Goal: Share content: Share content

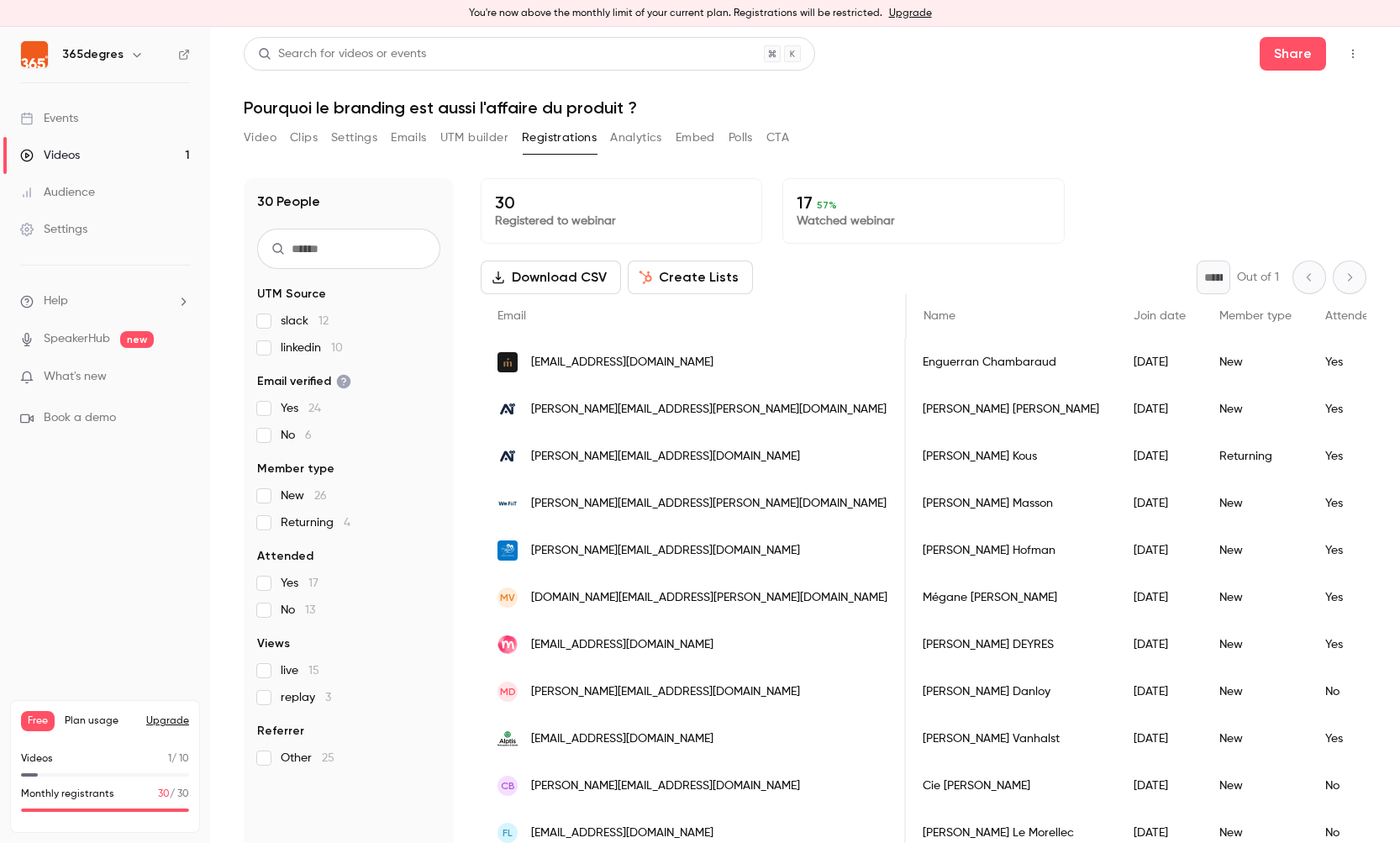
scroll to position [0, 379]
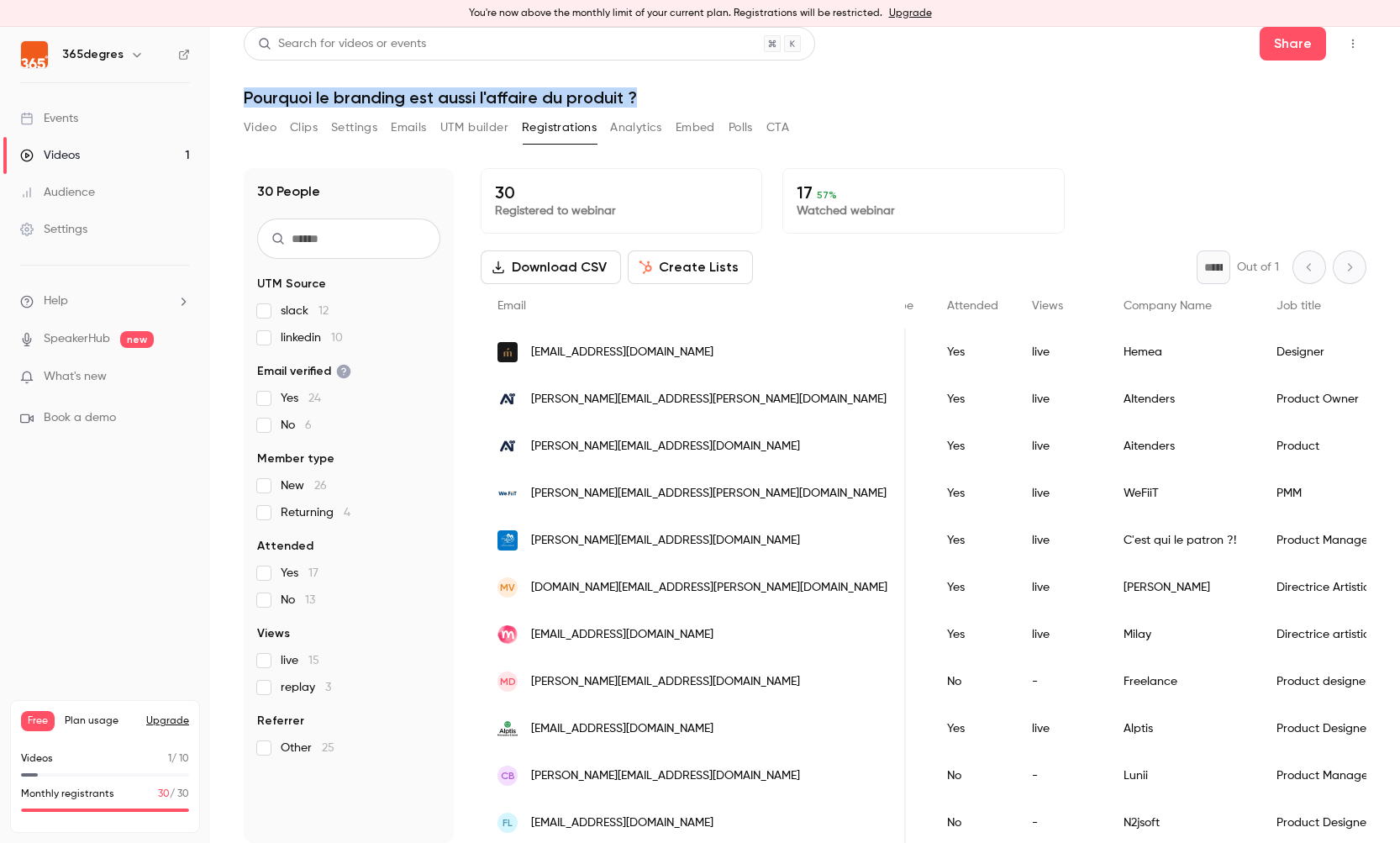
drag, startPoint x: 624, startPoint y: 99, endPoint x: 251, endPoint y: 115, distance: 373.3
click at [244, 105] on h1 "Pourquoi le branding est aussi l'affaire du produit ?" at bounding box center [805, 97] width 1123 height 20
copy h1 "Pourquoi le branding est aussi l'affaire du produit ?"
click at [54, 150] on div "Videos" at bounding box center [49, 155] width 60 height 16
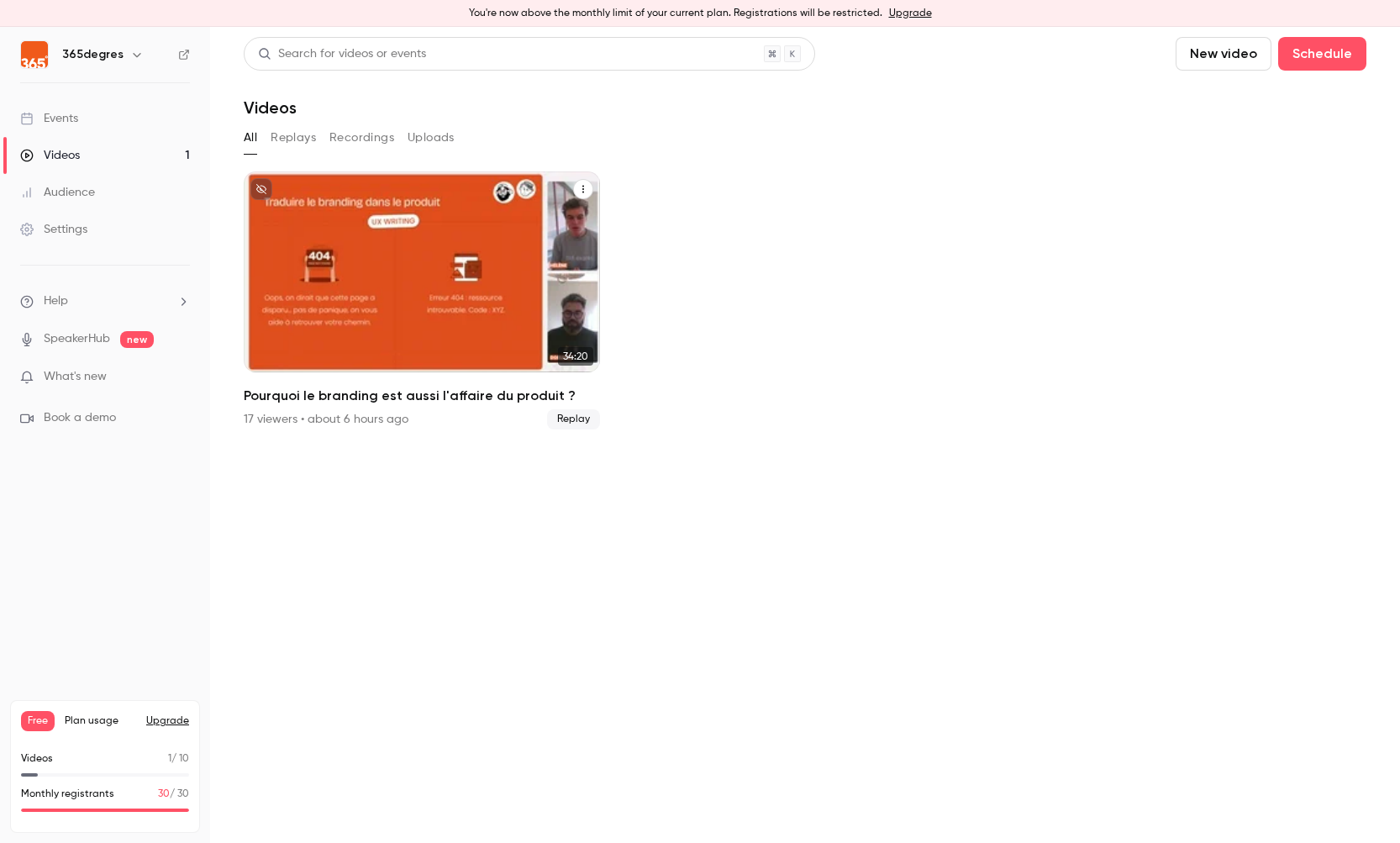
click at [408, 295] on div "Pourquoi le branding est aussi l'affaire du produit ?" at bounding box center [422, 271] width 356 height 201
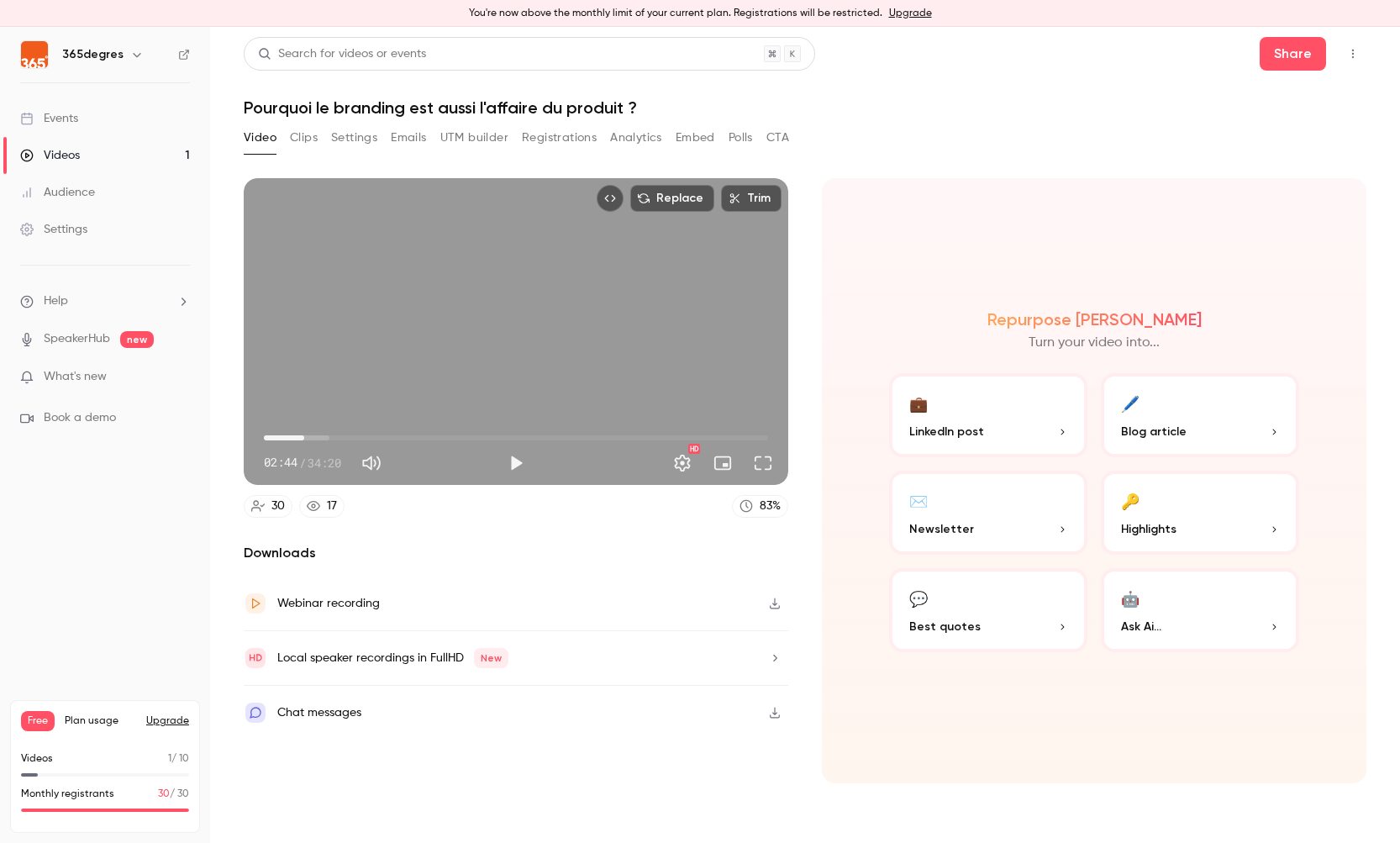
drag, startPoint x: 263, startPoint y: 435, endPoint x: 304, endPoint y: 436, distance: 41.0
click at [304, 436] on span "02:44" at bounding box center [304, 438] width 5 height 5
click at [767, 462] on button "Full screen" at bounding box center [762, 463] width 34 height 34
click at [201, 307] on ul "Help SpeakerHub new What's new Book a demo" at bounding box center [105, 360] width 210 height 188
click at [764, 465] on button "Full screen" at bounding box center [762, 463] width 34 height 34
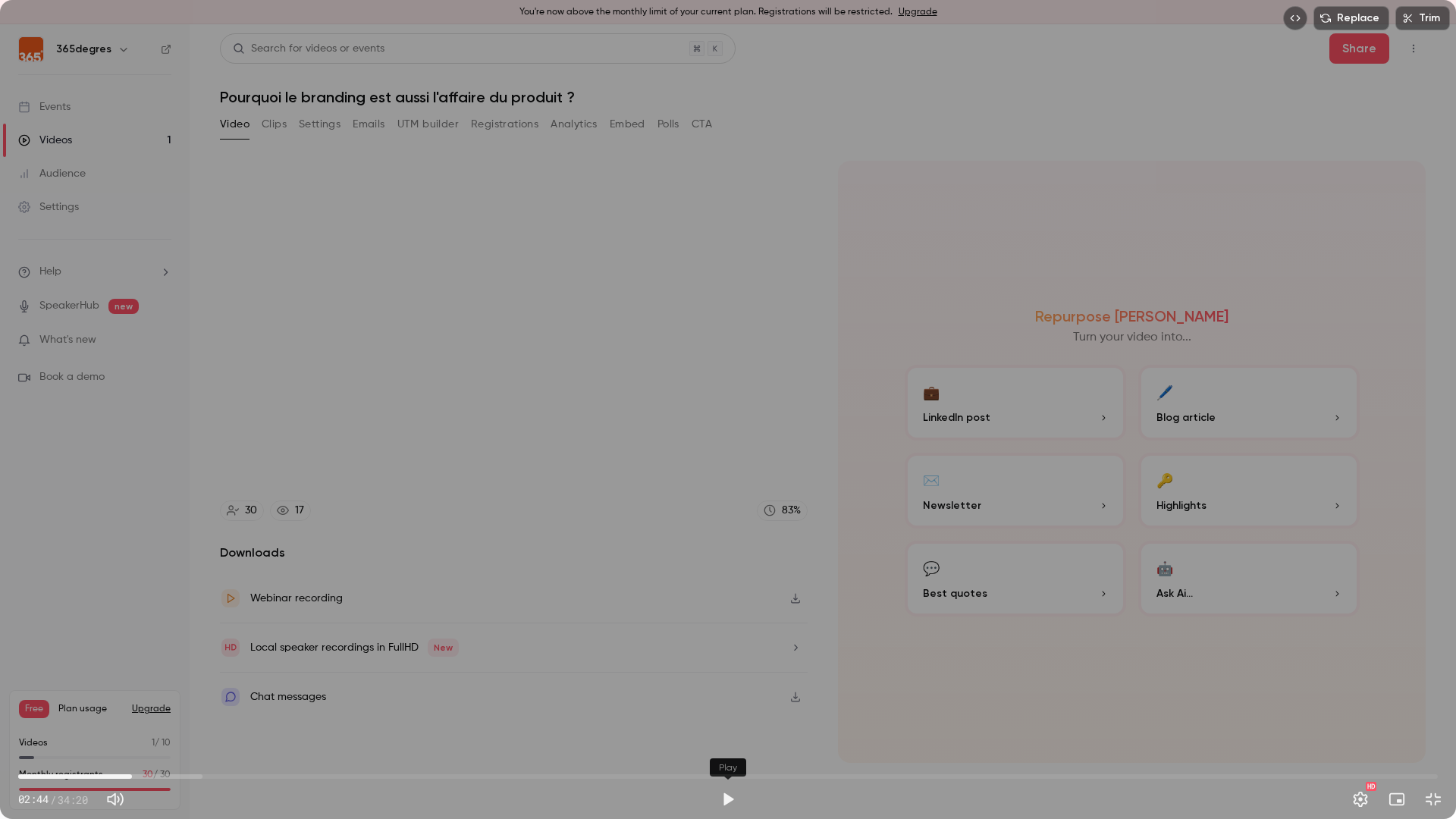
drag, startPoint x: 729, startPoint y: 801, endPoint x: 738, endPoint y: 679, distance: 122.3
click at [729, 760] on button "Play" at bounding box center [728, 799] width 30 height 30
click at [1263, 760] on button "Exit full screen" at bounding box center [1433, 799] width 30 height 30
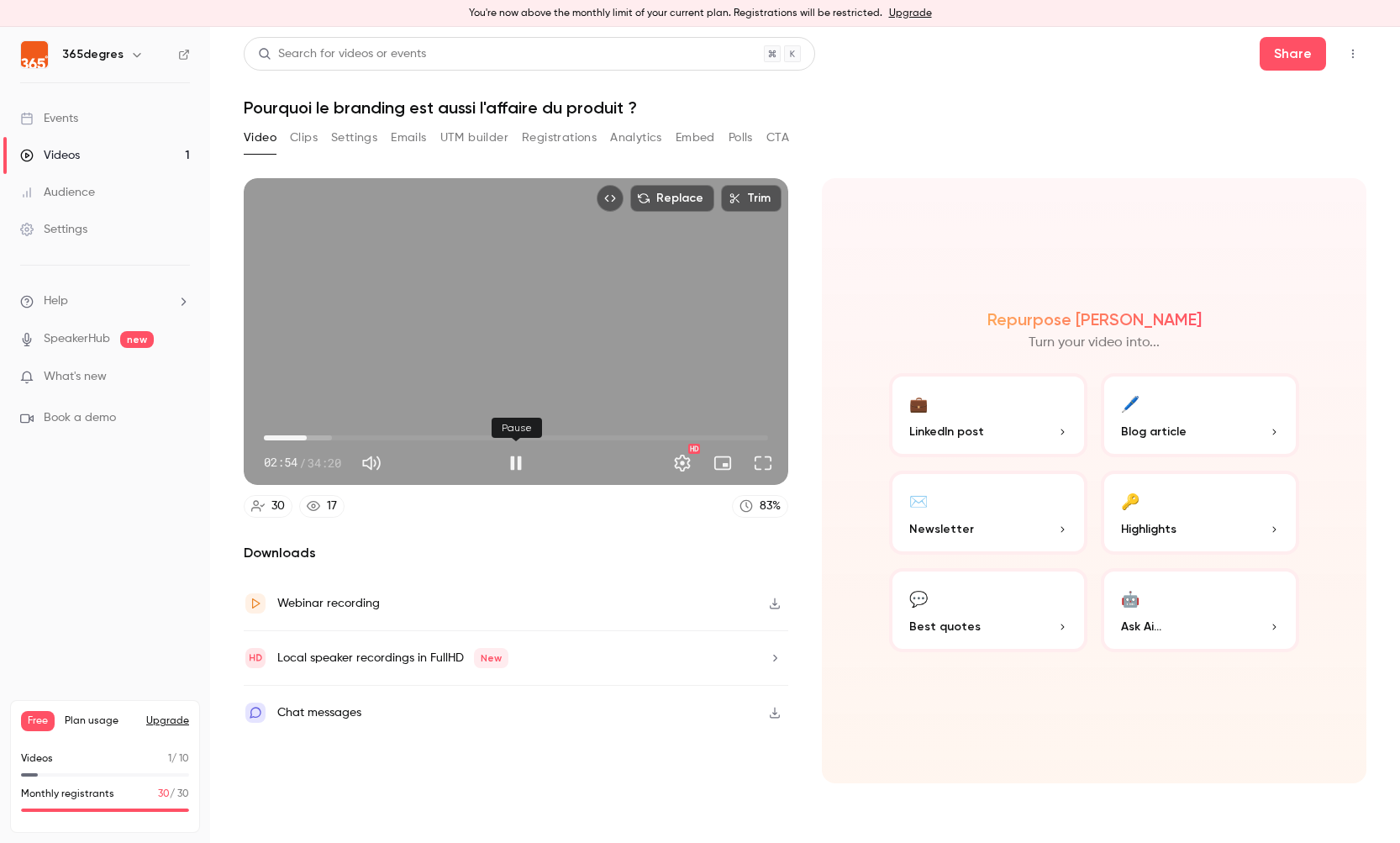
drag, startPoint x: 511, startPoint y: 457, endPoint x: 500, endPoint y: 457, distance: 11.0
click at [510, 457] on button "Pause" at bounding box center [516, 463] width 34 height 34
click at [763, 469] on button "Full screen" at bounding box center [762, 463] width 34 height 34
click at [440, 502] on div "30 17 83 %" at bounding box center [516, 507] width 544 height 22
drag, startPoint x: 519, startPoint y: 461, endPoint x: 518, endPoint y: 469, distance: 8.1
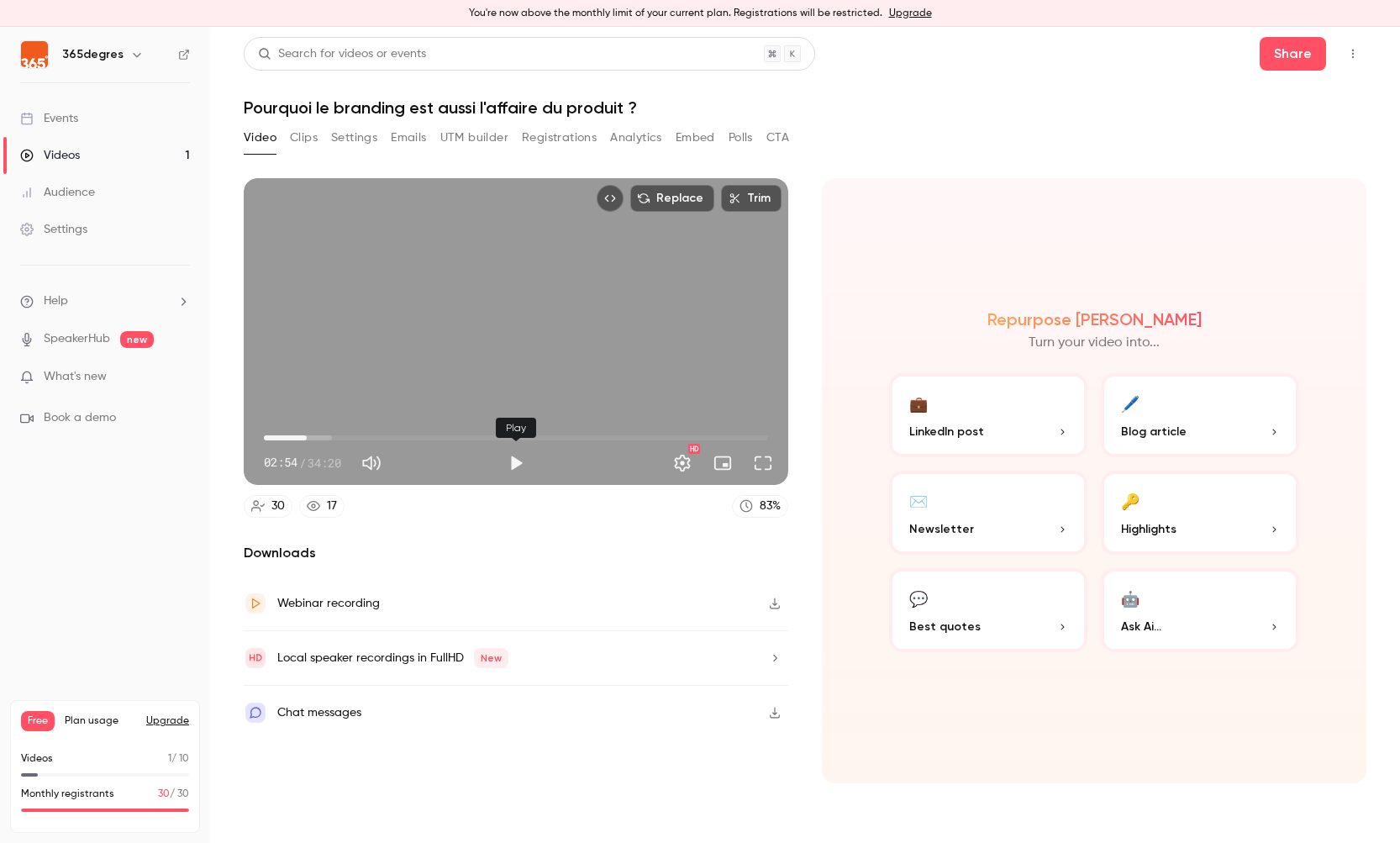
click at [519, 463] on button "Play" at bounding box center [516, 463] width 34 height 34
click at [772, 463] on button "Full screen" at bounding box center [762, 463] width 34 height 34
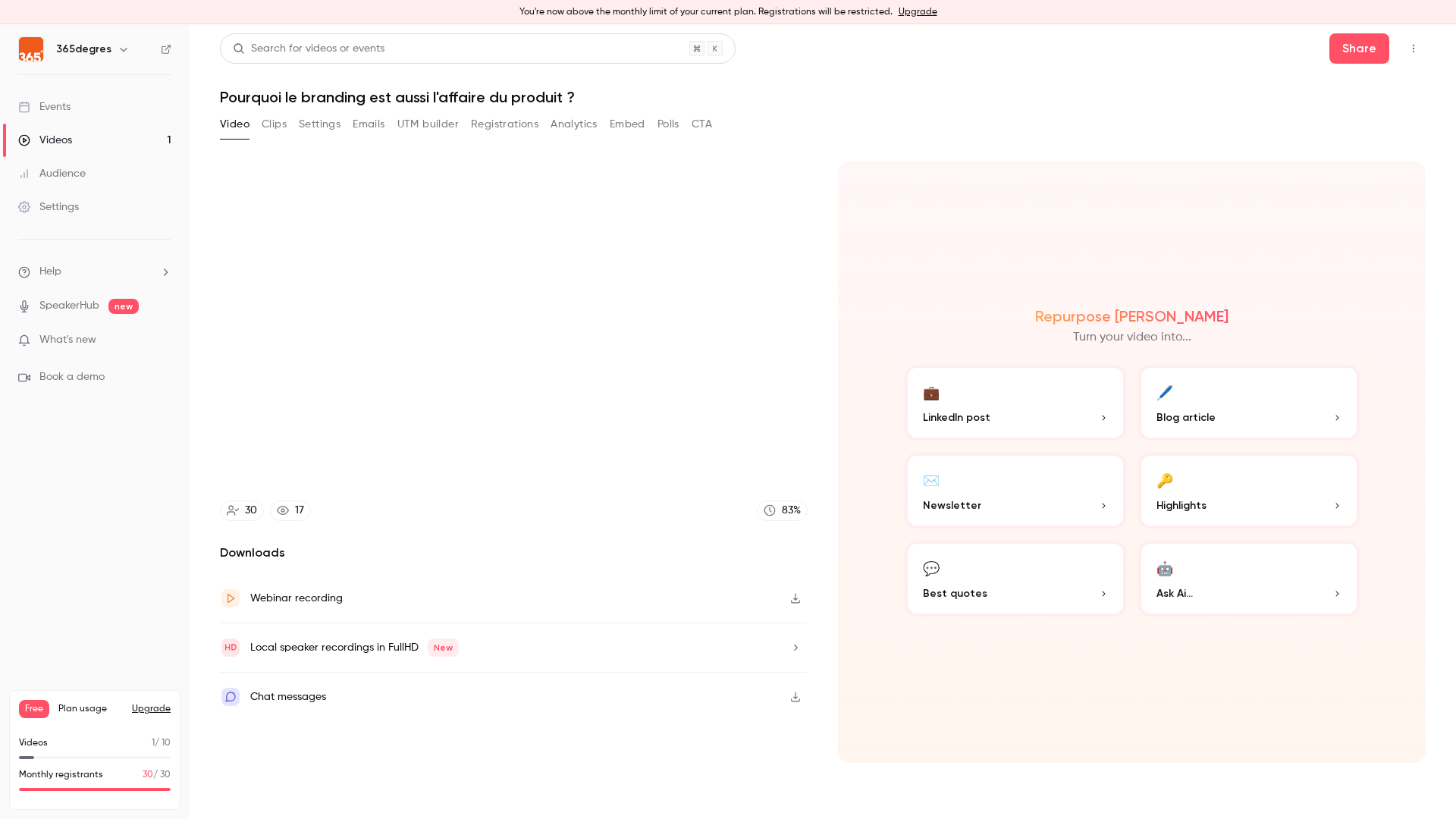
type input "*****"
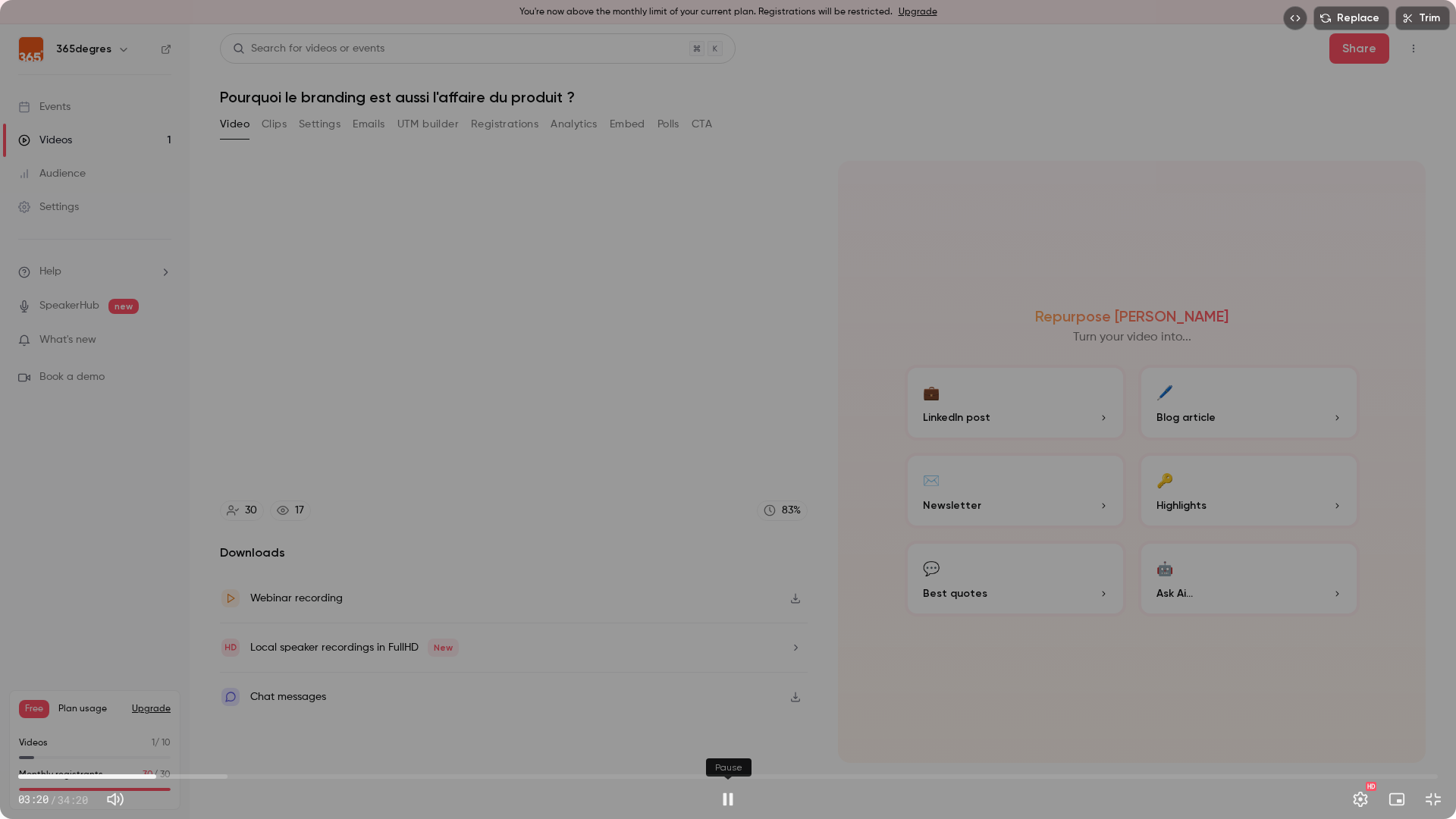
click at [724, 760] on button "Pause" at bounding box center [728, 799] width 30 height 30
type input "*****"
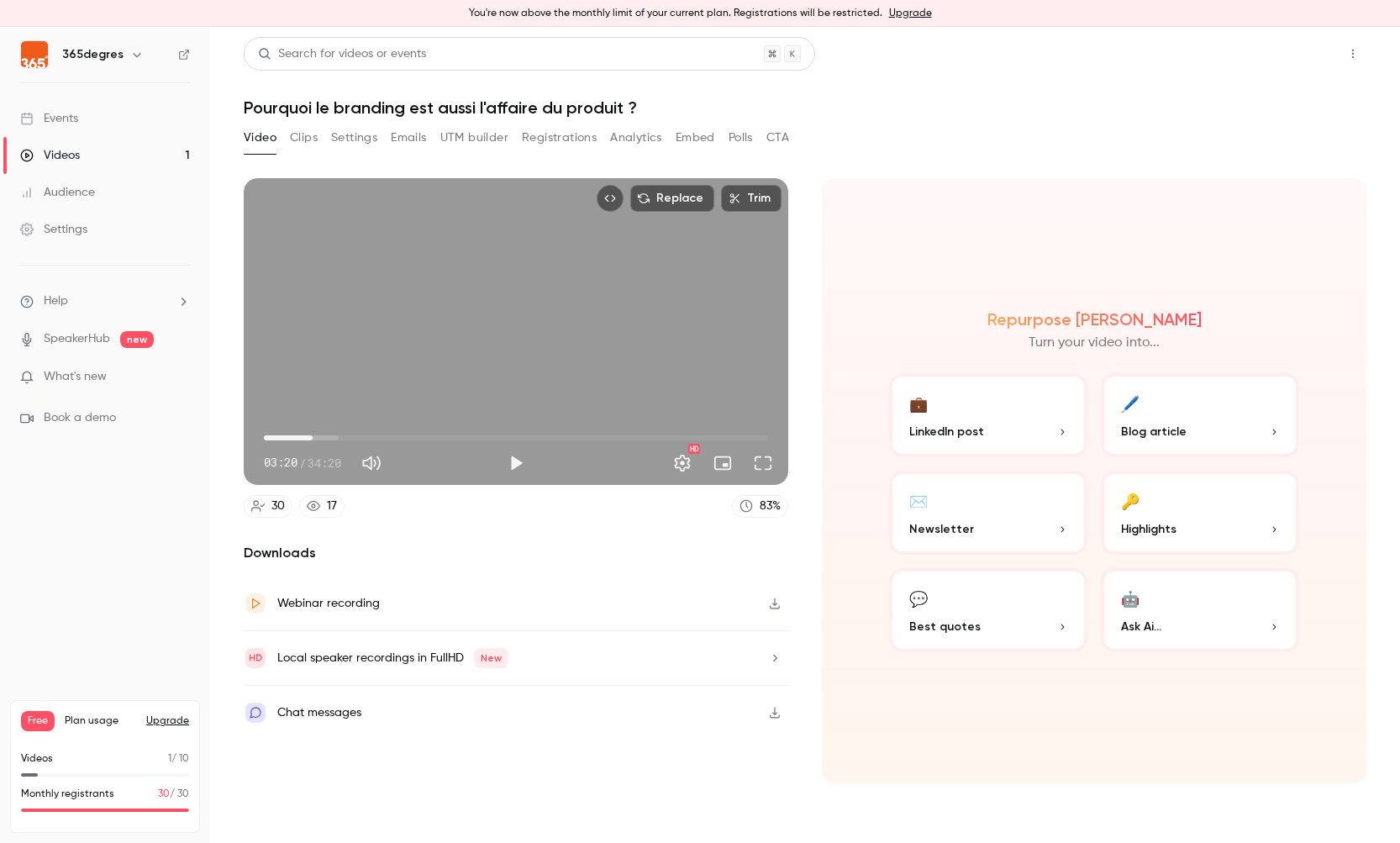
click at [1288, 53] on button "Share" at bounding box center [1292, 54] width 67 height 34
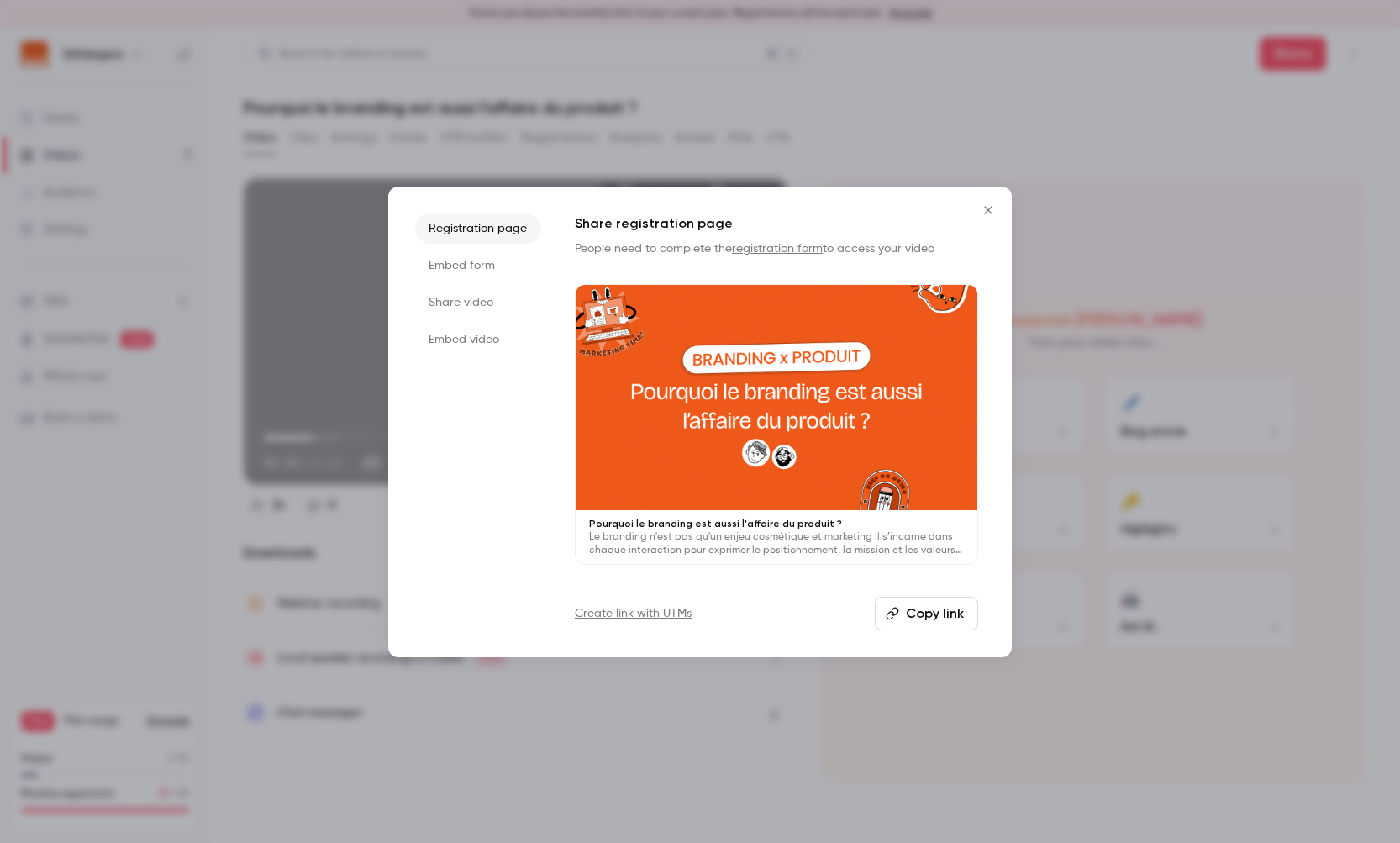
click at [988, 208] on icon "Close" at bounding box center [987, 209] width 8 height 8
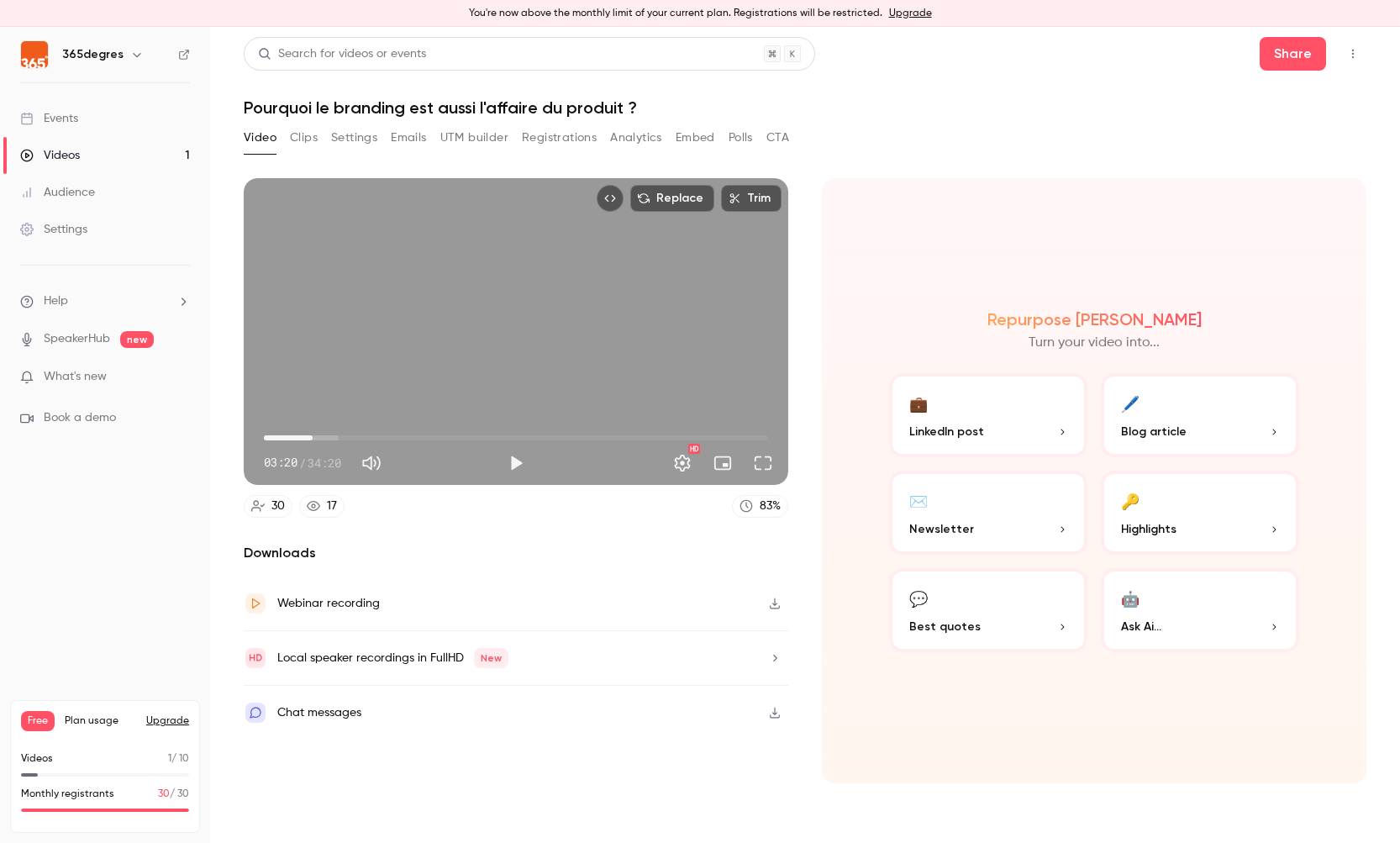
click at [299, 156] on div "Video Clips Settings Emails UTM builder Registrations Analytics Embed Polls CTA" at bounding box center [516, 141] width 545 height 34
click at [903, 229] on div "Repurpose Ai Turn your video into... 💼 LinkedIn post 🖊️ Blog article ✉️ Newslet…" at bounding box center [1094, 481] width 544 height 605
click at [1289, 52] on button "Share" at bounding box center [1292, 54] width 67 height 34
type input "*****"
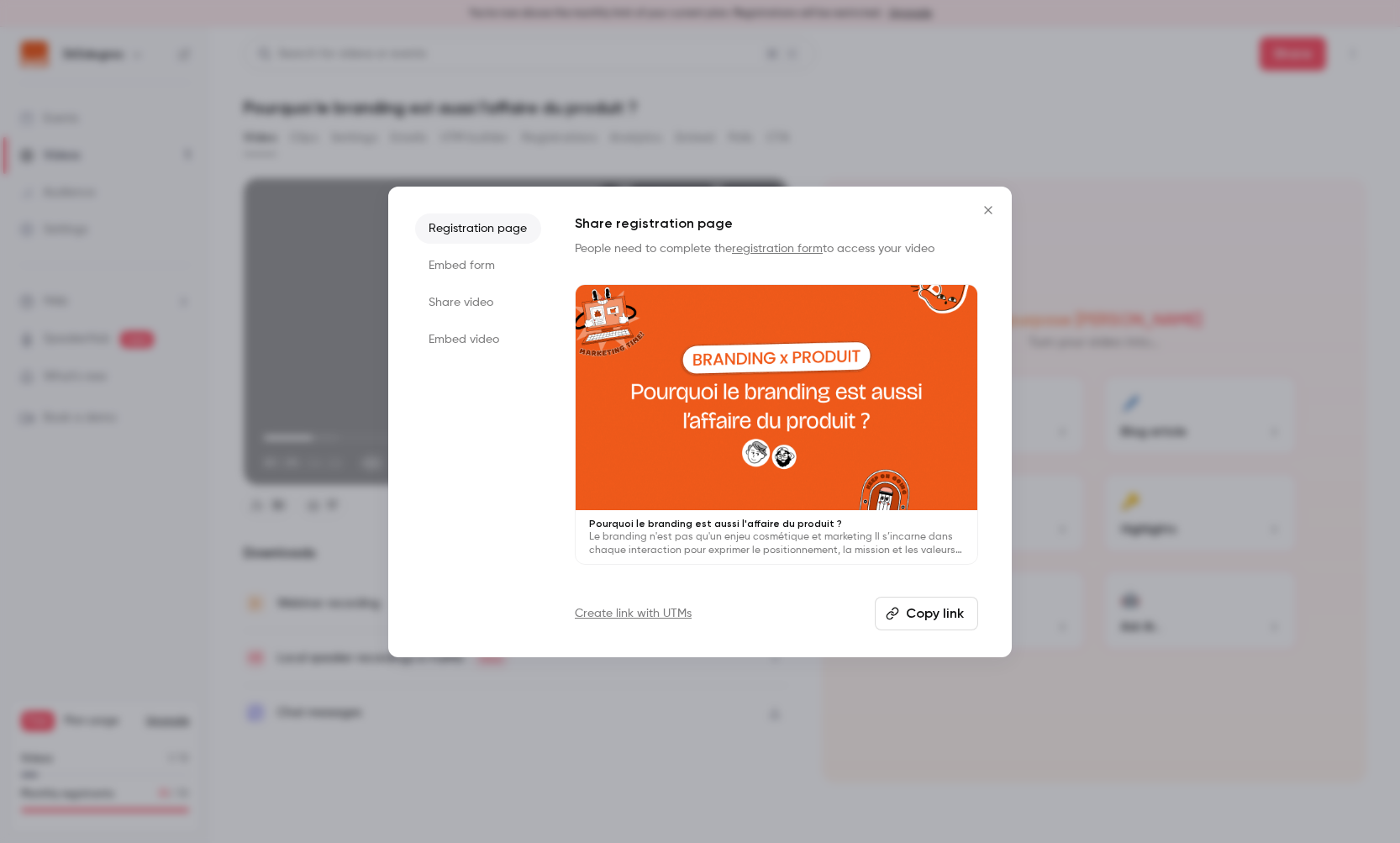
click at [465, 295] on li "Share video" at bounding box center [478, 303] width 126 height 30
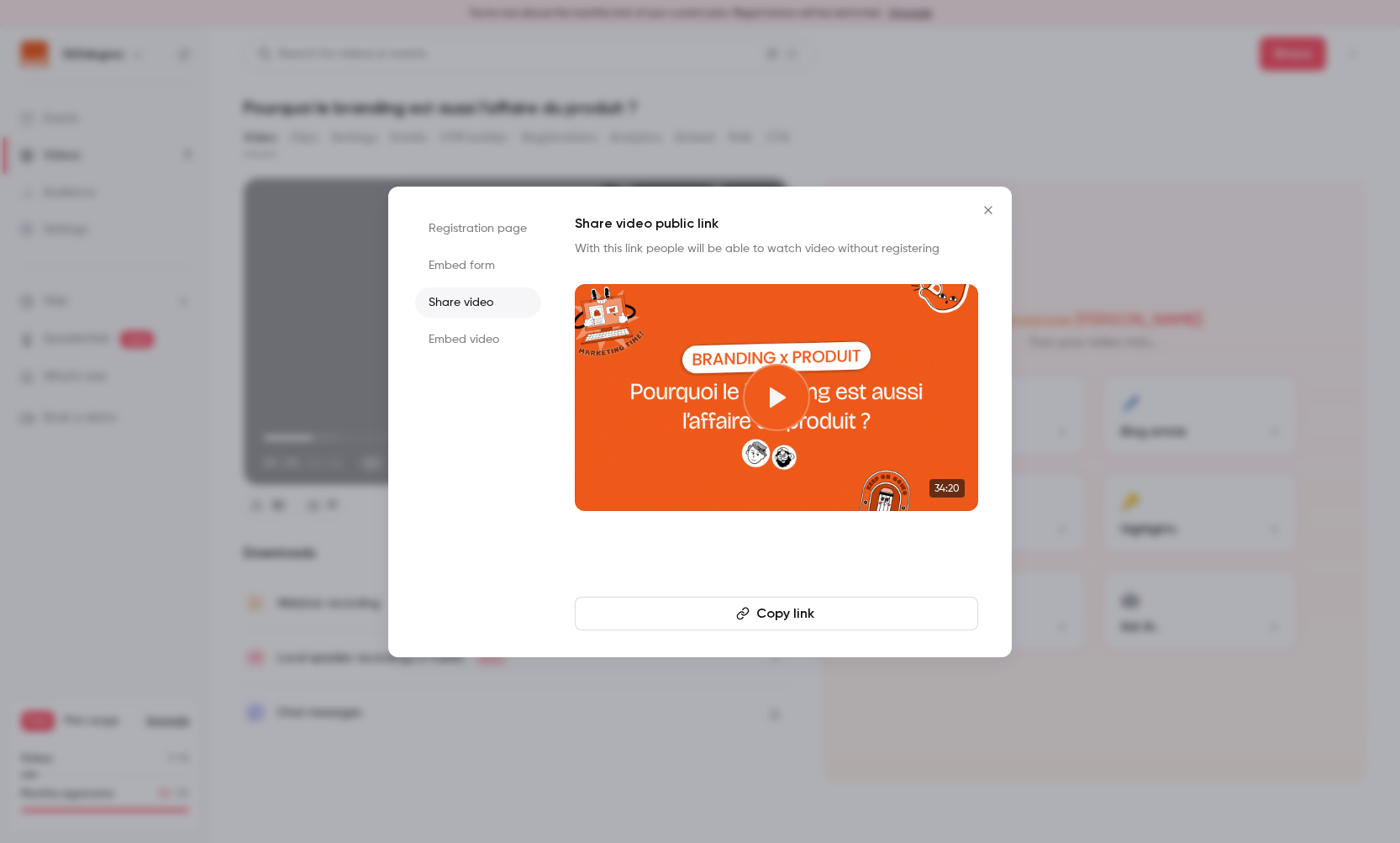
click at [809, 614] on button "Copy link" at bounding box center [776, 613] width 404 height 34
click at [449, 336] on li "Embed video" at bounding box center [478, 339] width 126 height 30
click at [756, 616] on button "Copy embed code" at bounding box center [776, 613] width 404 height 34
click at [506, 226] on li "Registration page" at bounding box center [478, 228] width 126 height 30
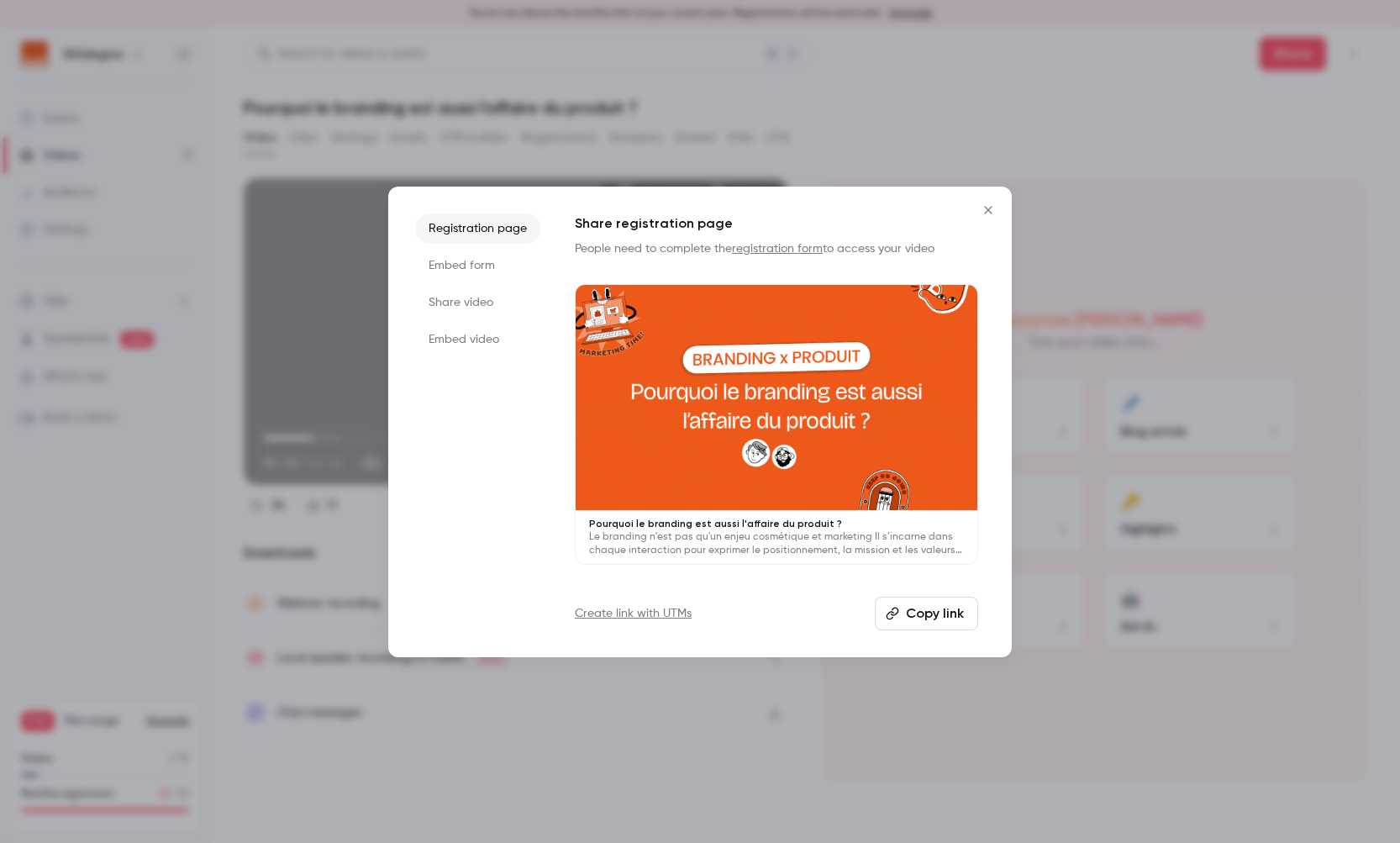
click at [933, 613] on button "Copy link" at bounding box center [926, 613] width 104 height 34
